Goal: Task Accomplishment & Management: Manage account settings

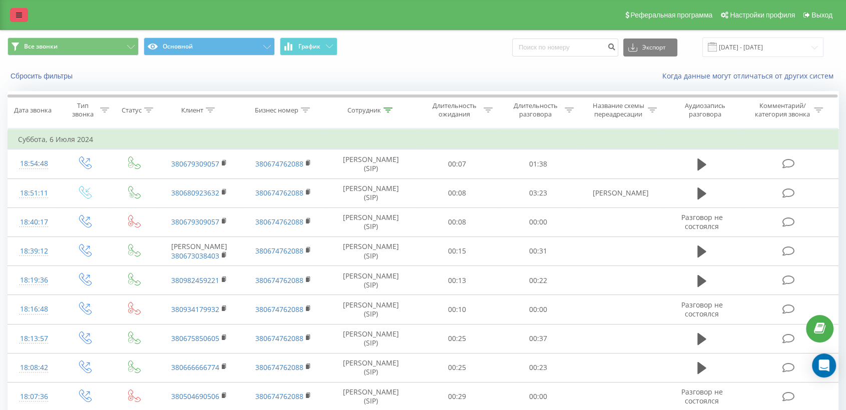
click at [21, 12] on icon at bounding box center [19, 15] width 6 height 7
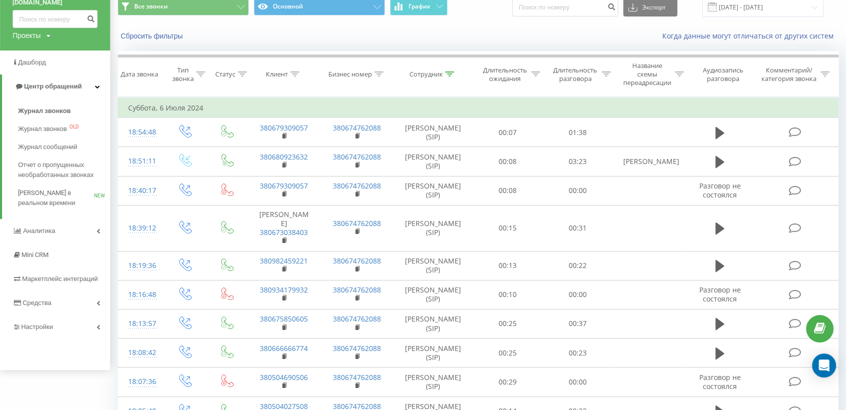
scroll to position [111, 0]
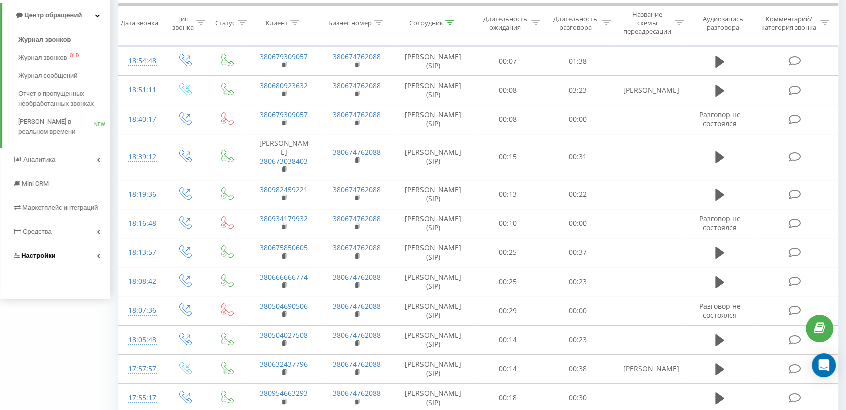
click at [44, 251] on link "Настройки" at bounding box center [55, 256] width 110 height 24
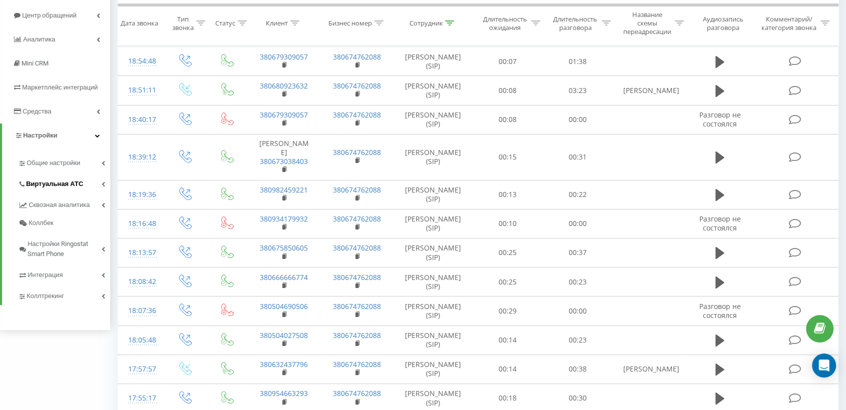
click at [44, 182] on span "Виртуальная АТС" at bounding box center [54, 184] width 57 height 10
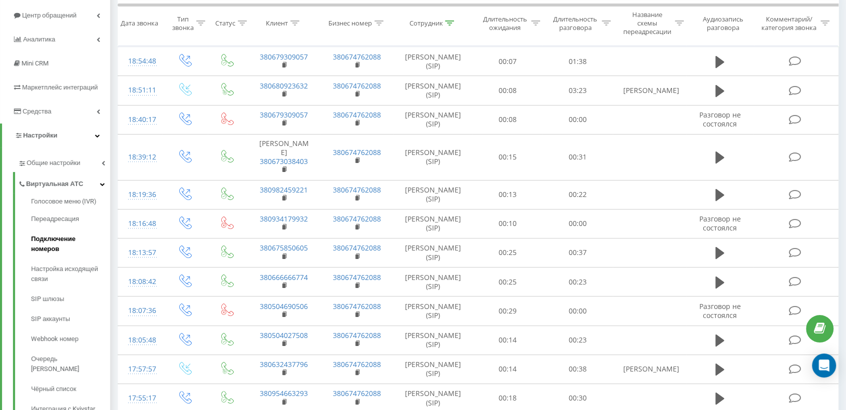
click at [61, 239] on span "Подключение номеров" at bounding box center [68, 244] width 74 height 20
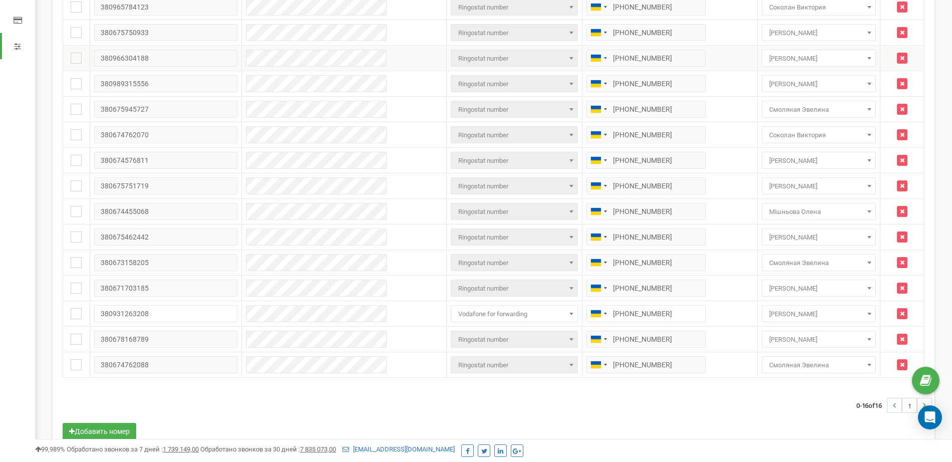
scroll to position [186, 0]
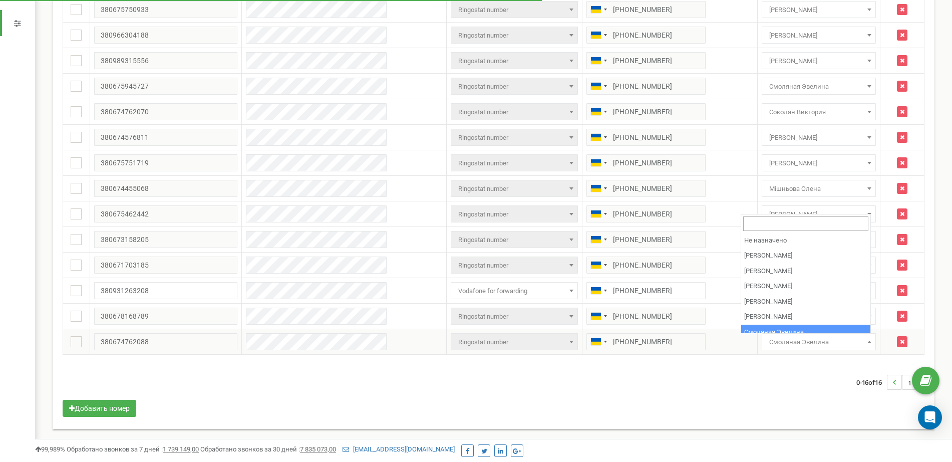
click at [844, 341] on span "Смоляная Эвелина" at bounding box center [818, 342] width 107 height 14
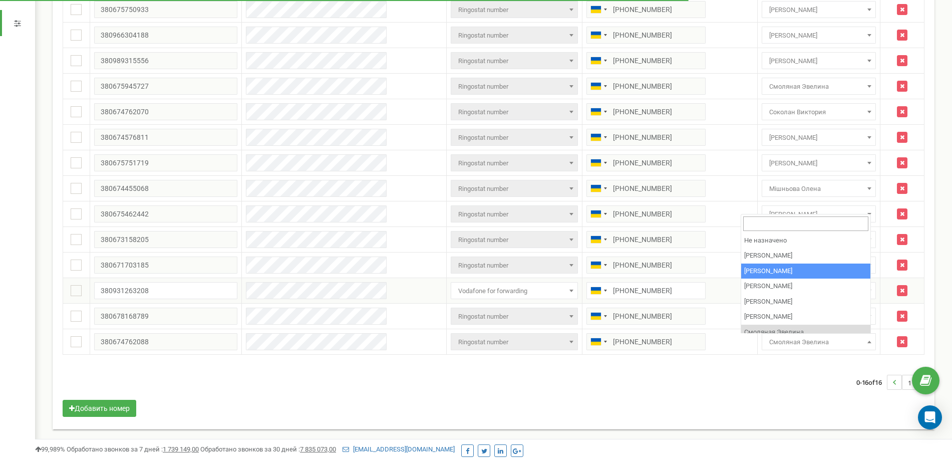
select select "69688"
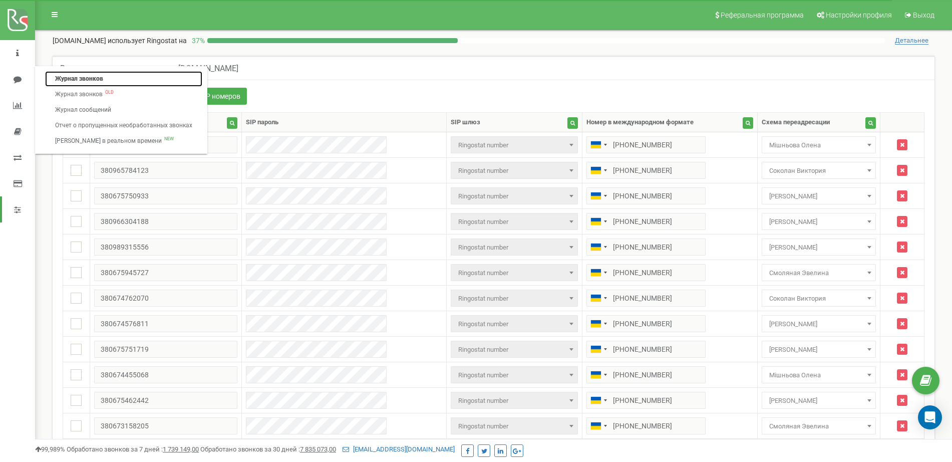
click at [71, 77] on link "Журнал звонков" at bounding box center [123, 79] width 157 height 16
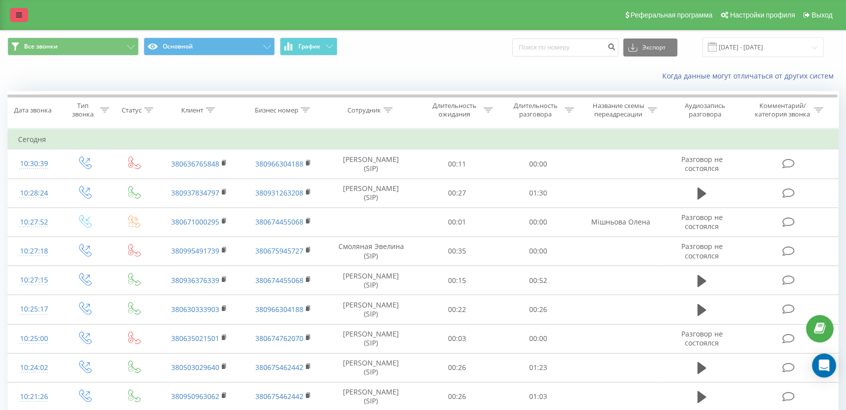
click at [16, 15] on icon at bounding box center [19, 15] width 6 height 7
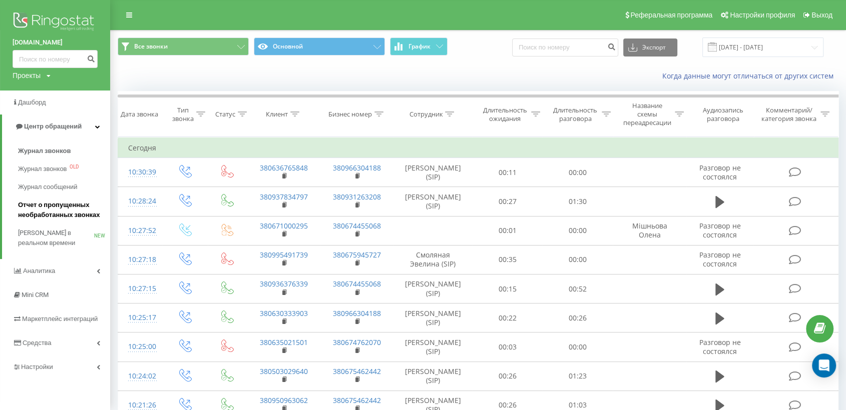
click at [56, 209] on span "Отчет о пропущенных необработанных звонках" at bounding box center [61, 210] width 87 height 20
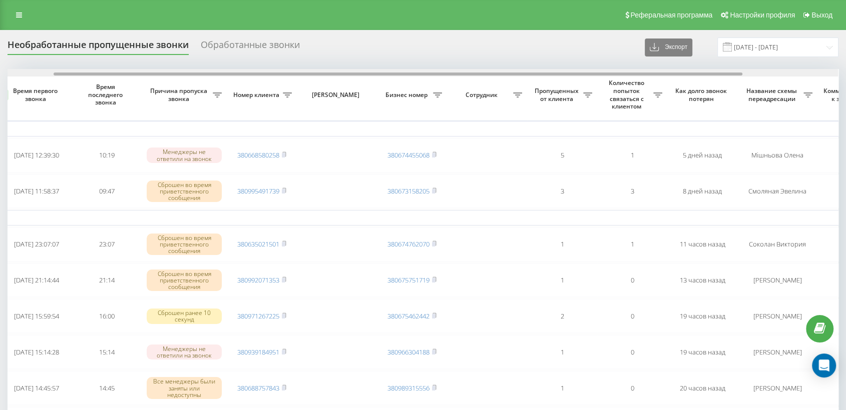
scroll to position [0, 59]
drag, startPoint x: 508, startPoint y: 74, endPoint x: 557, endPoint y: 68, distance: 49.4
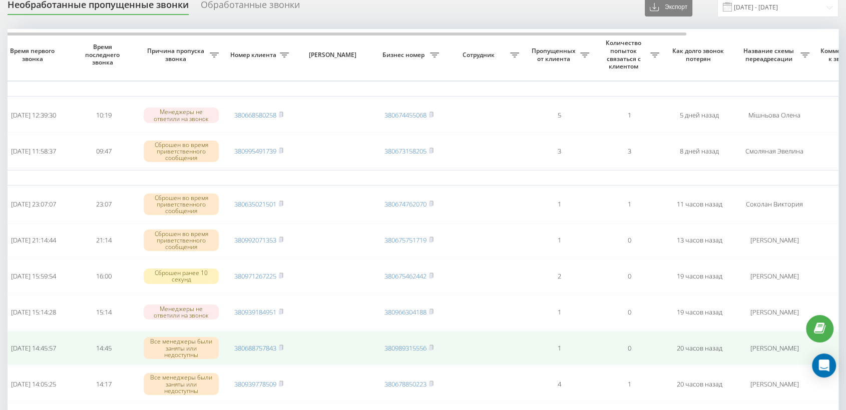
scroll to position [0, 0]
